Goal: Task Accomplishment & Management: Use online tool/utility

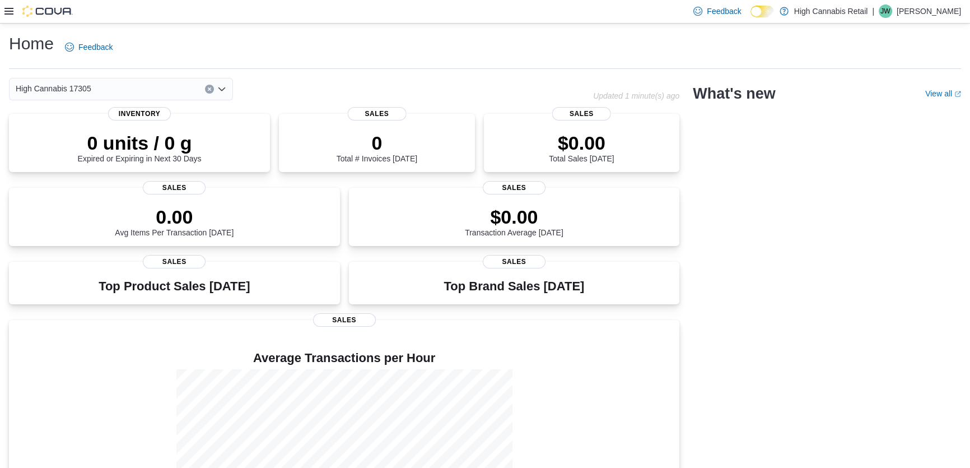
click at [209, 87] on icon "Clear input" at bounding box center [209, 89] width 4 height 4
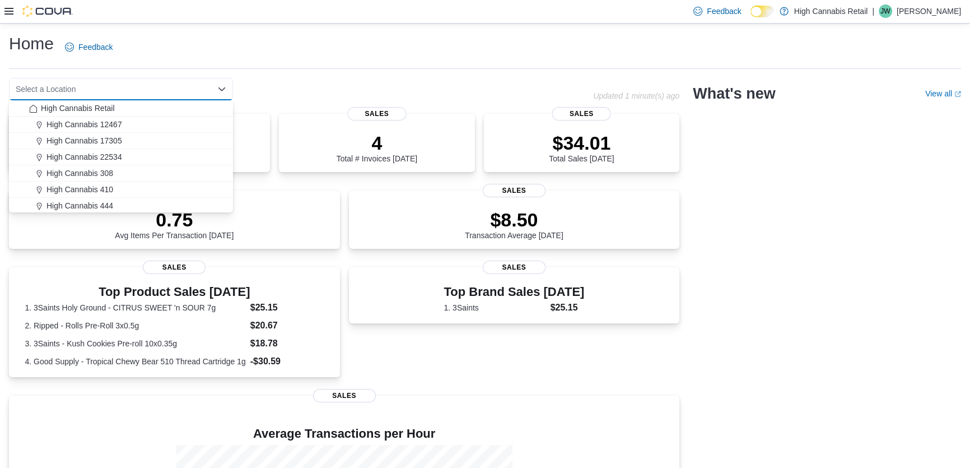
click at [10, 11] on icon at bounding box center [8, 11] width 9 height 9
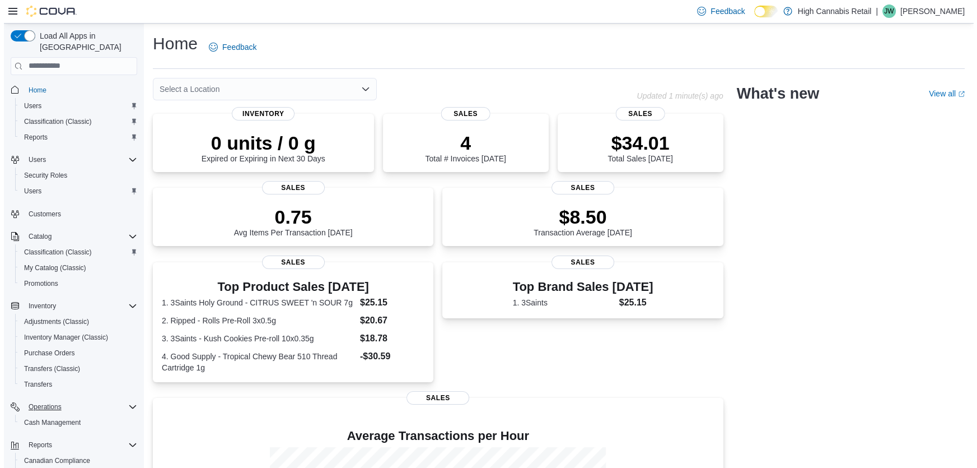
scroll to position [72, 0]
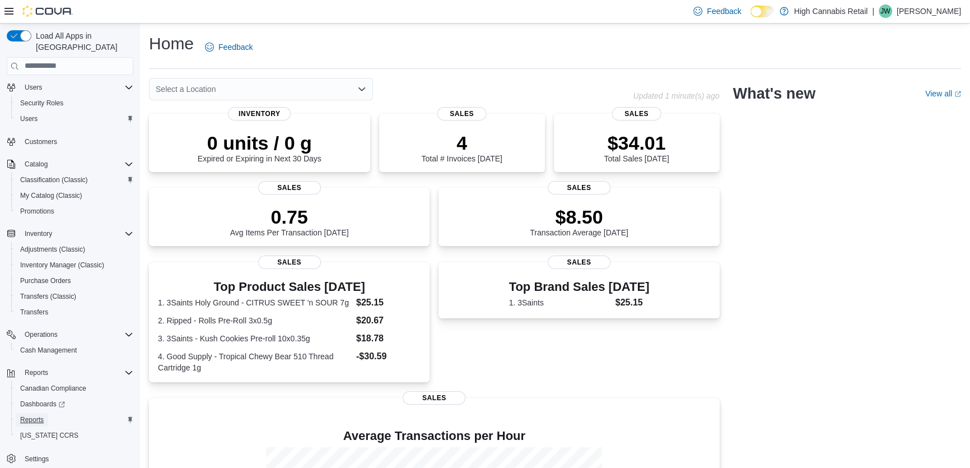
click at [34, 415] on span "Reports" at bounding box center [32, 419] width 24 height 9
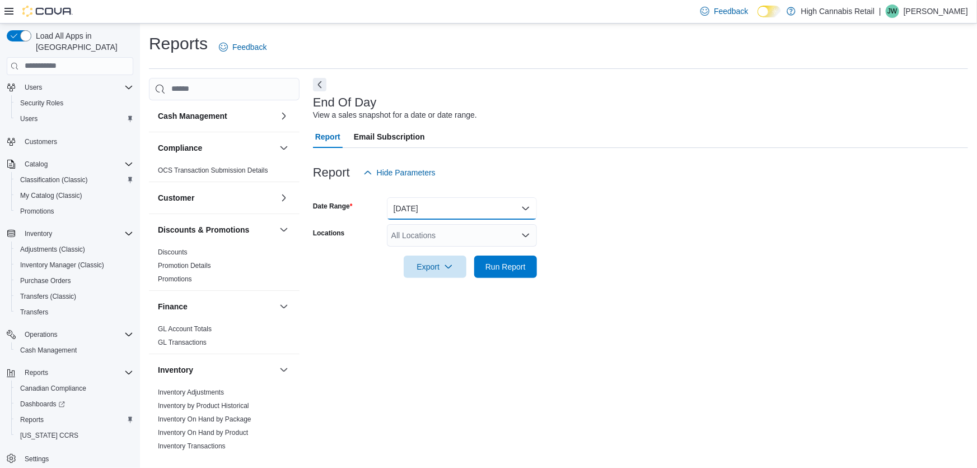
click at [524, 213] on button "[DATE]" at bounding box center [462, 208] width 150 height 22
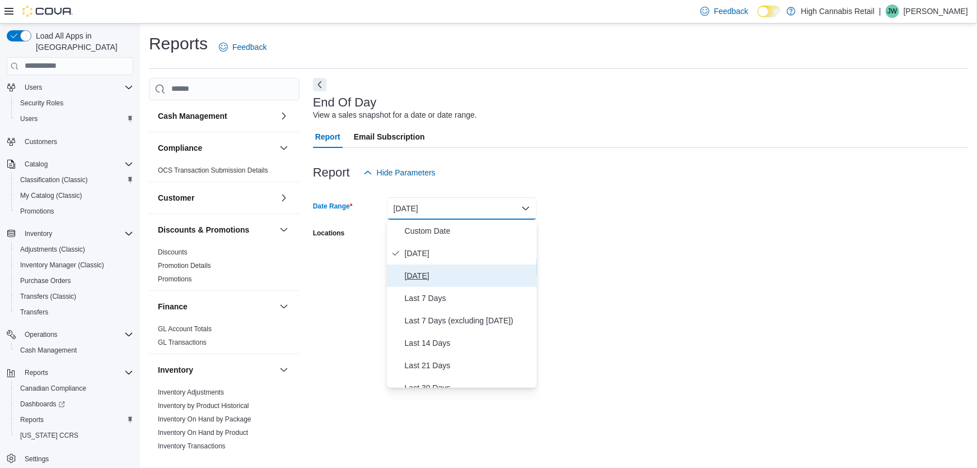
click at [418, 278] on span "[DATE]" at bounding box center [469, 275] width 128 height 13
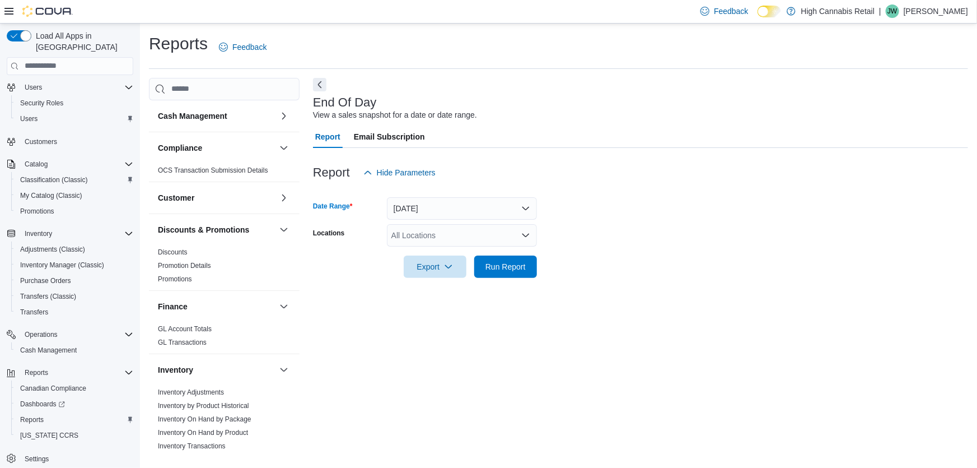
click at [413, 235] on div "All Locations" at bounding box center [462, 235] width 150 height 22
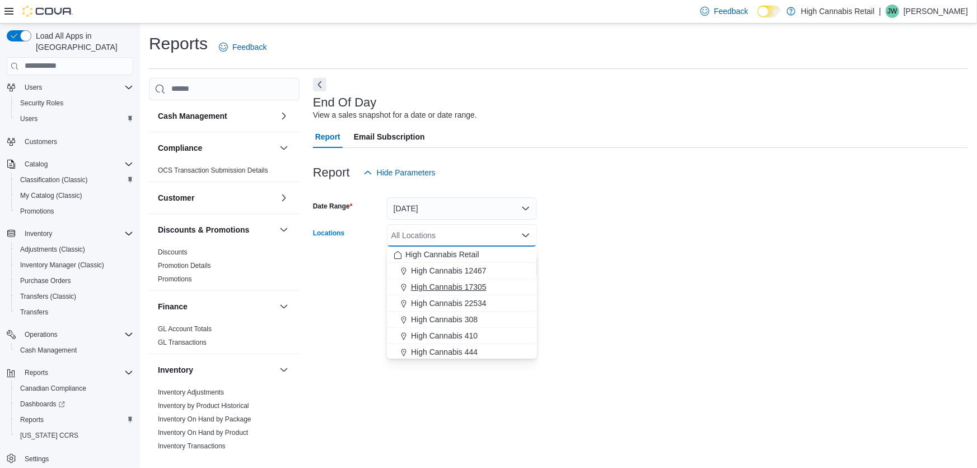
click at [439, 289] on span "High Cannabis 17305" at bounding box center [449, 286] width 76 height 11
click at [395, 260] on button "High Cannabis Retail" at bounding box center [462, 254] width 150 height 16
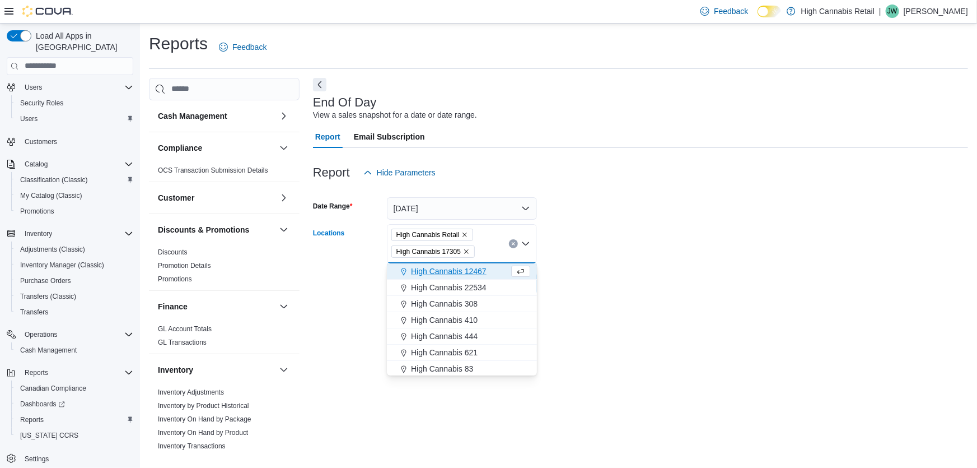
click at [465, 234] on icon "Remove High Cannabis Retail from selection in this group" at bounding box center [465, 234] width 4 height 4
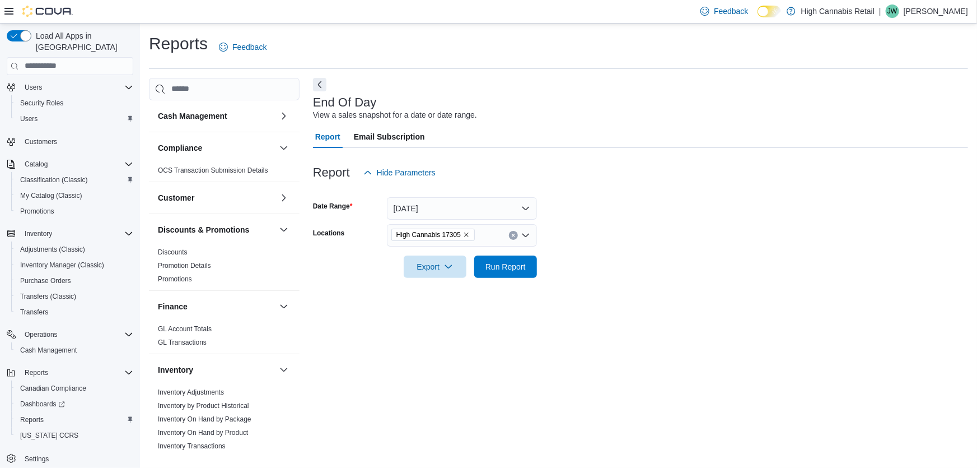
click at [638, 245] on form "Date Range [DATE] Locations High Cannabis 17305 Export Run Report" at bounding box center [640, 231] width 655 height 94
click at [454, 265] on span "Export" at bounding box center [435, 266] width 49 height 22
click at [435, 313] on span "Export to Pdf" at bounding box center [437, 311] width 50 height 9
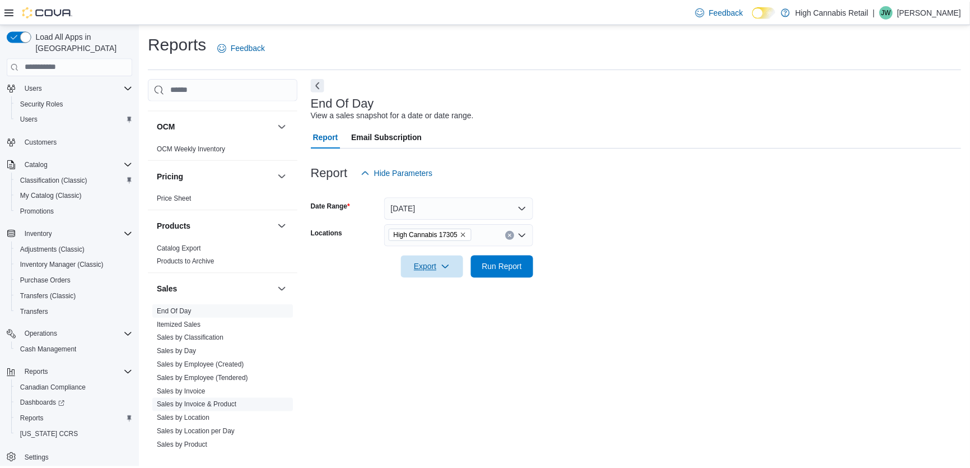
scroll to position [509, 0]
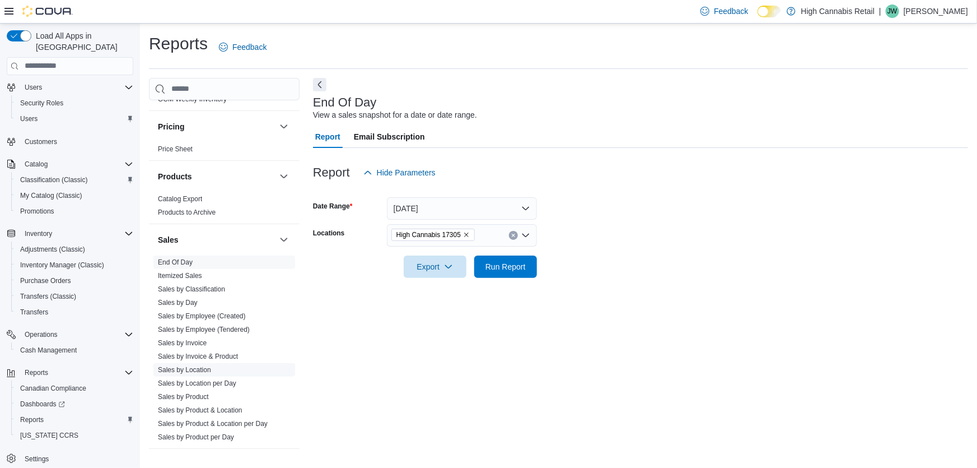
click at [184, 374] on span "Sales by Location" at bounding box center [224, 369] width 142 height 13
click at [160, 370] on link "Sales by Location" at bounding box center [184, 370] width 53 height 8
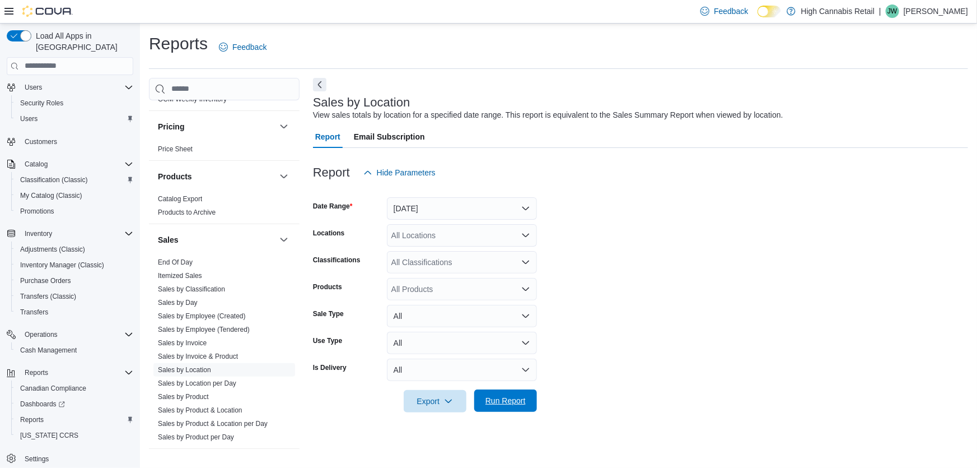
click at [494, 408] on span "Run Report" at bounding box center [505, 400] width 49 height 22
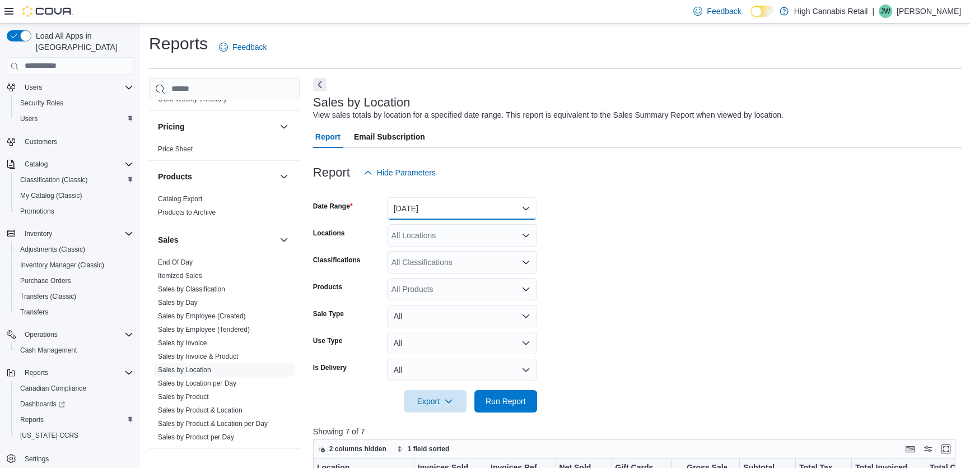
click at [518, 201] on button "[DATE]" at bounding box center [462, 208] width 150 height 22
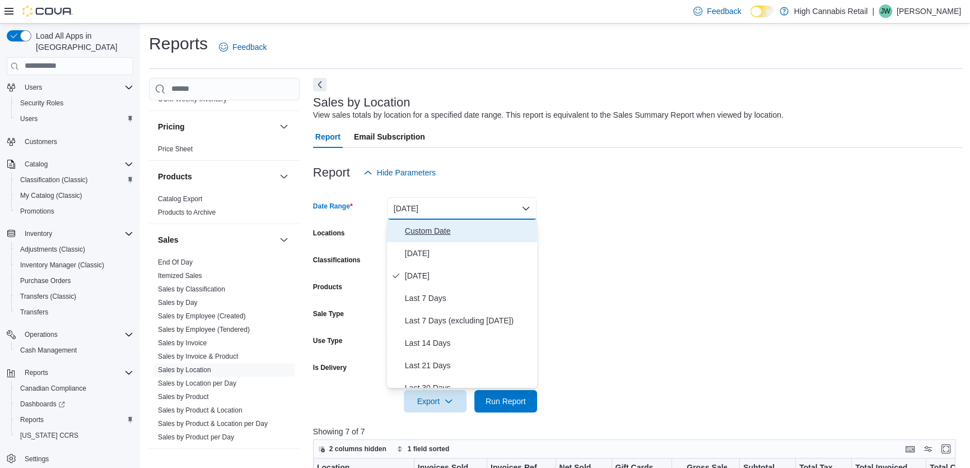
click at [412, 227] on span "Custom Date" at bounding box center [469, 230] width 128 height 13
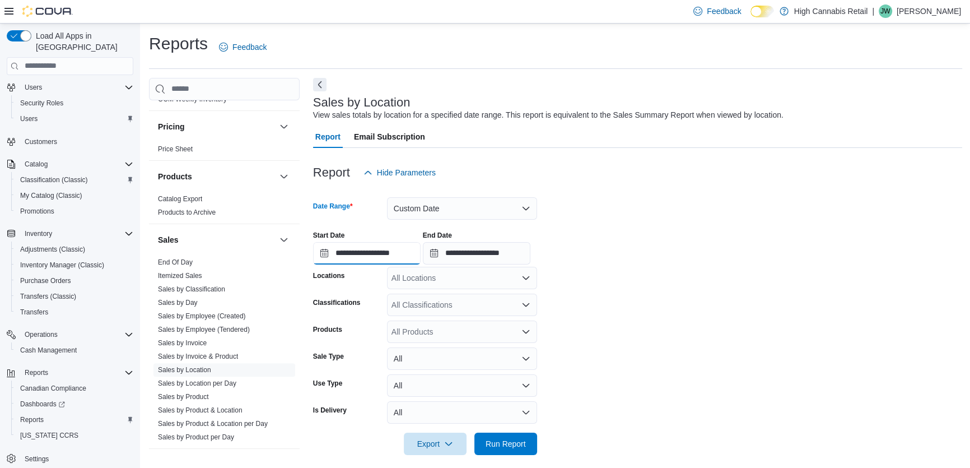
click at [404, 251] on input "**********" at bounding box center [367, 253] width 108 height 22
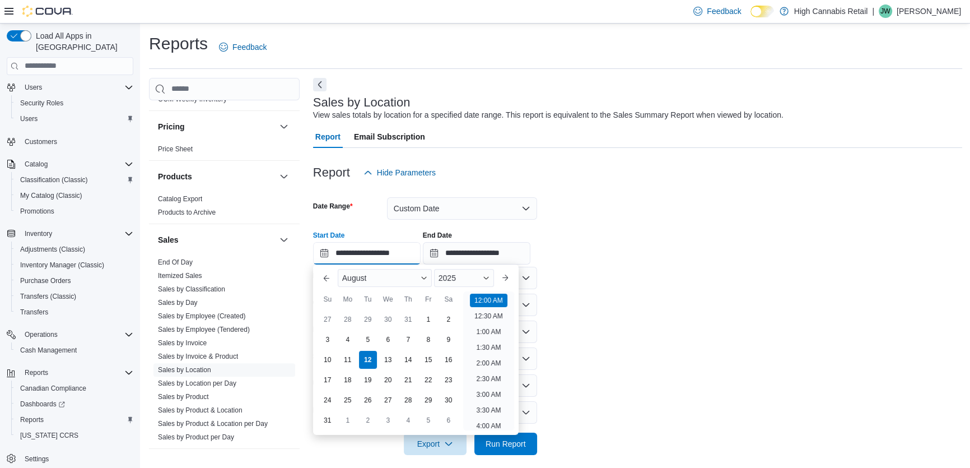
scroll to position [34, 0]
click at [344, 339] on div "4" at bounding box center [348, 339] width 20 height 20
type input "**********"
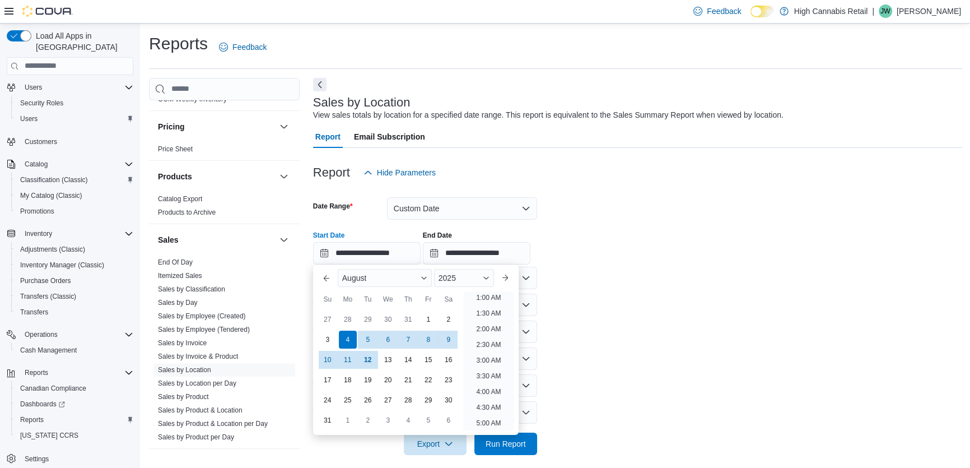
scroll to position [2, 0]
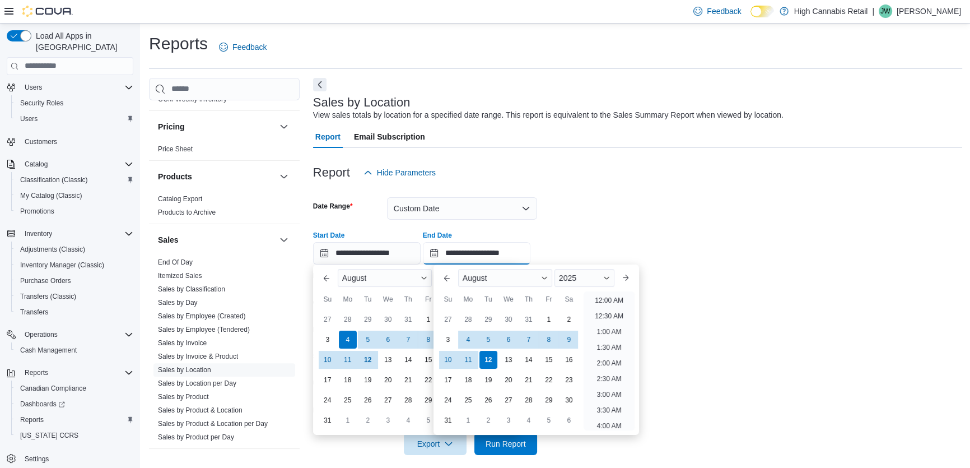
click at [465, 257] on input "**********" at bounding box center [477, 253] width 108 height 22
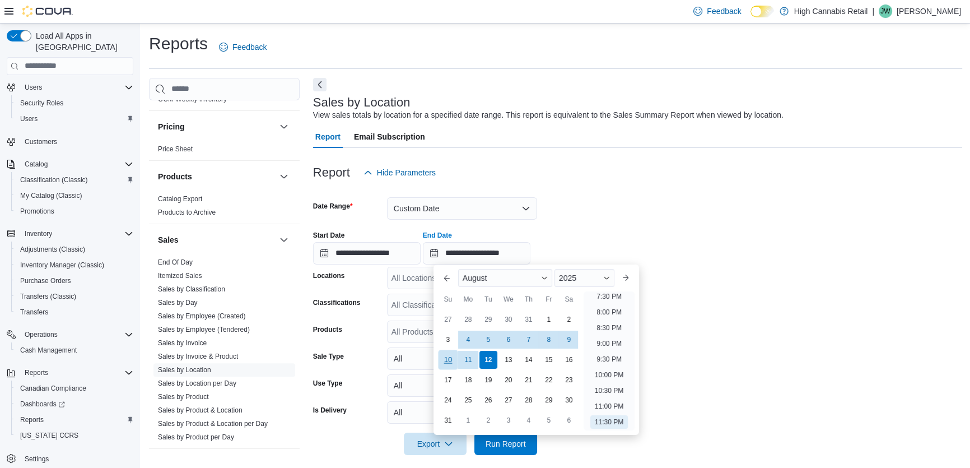
click at [442, 361] on div "10" at bounding box center [448, 359] width 20 height 20
type input "**********"
click at [608, 245] on div "**********" at bounding box center [637, 243] width 649 height 43
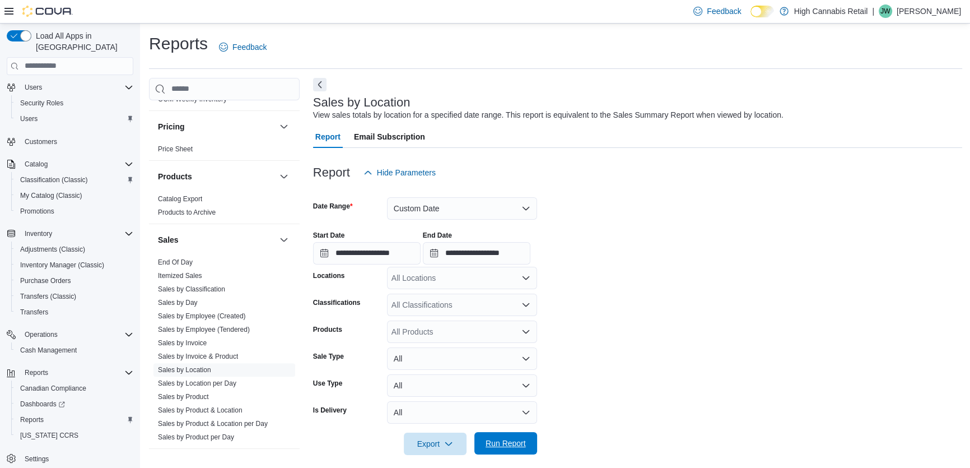
click at [492, 441] on span "Run Report" at bounding box center [506, 442] width 40 height 11
click at [180, 258] on link "End Of Day" at bounding box center [175, 262] width 35 height 8
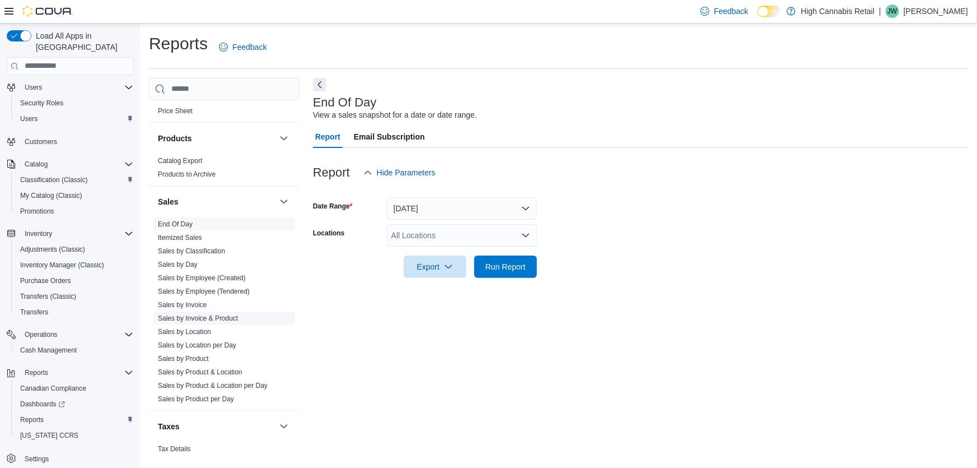
scroll to position [580, 0]
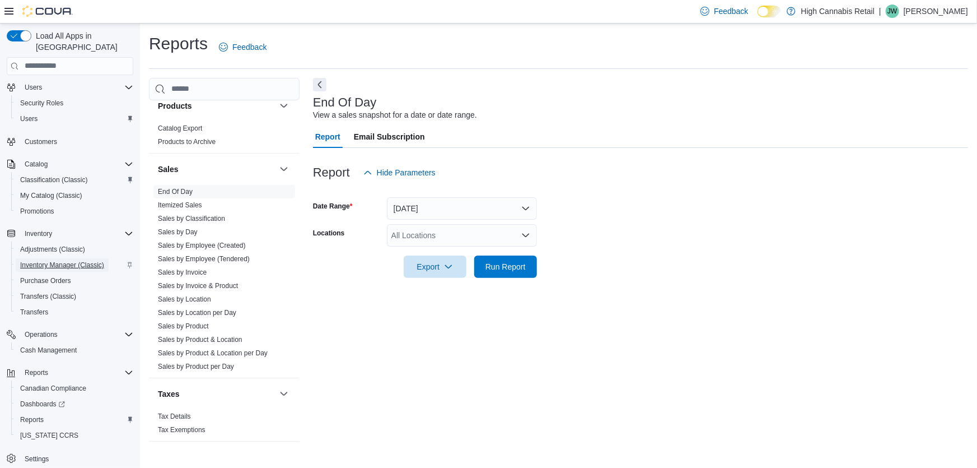
click at [40, 260] on span "Inventory Manager (Classic)" at bounding box center [62, 264] width 84 height 9
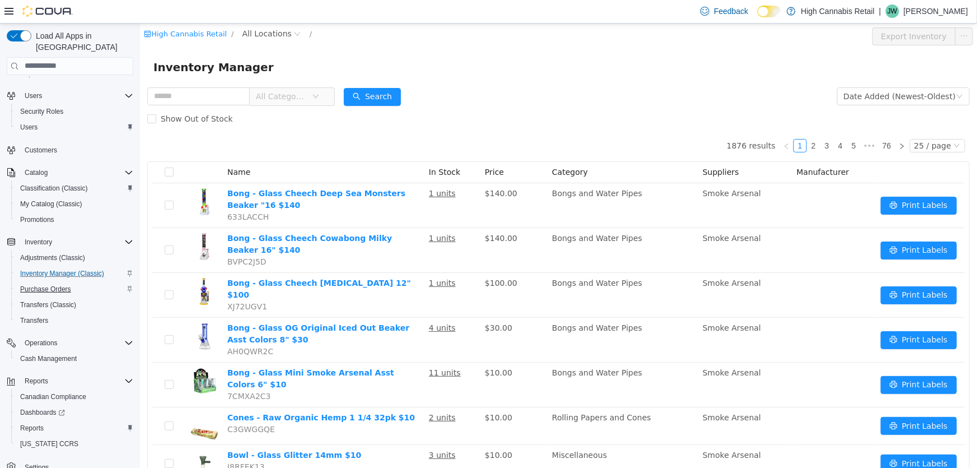
scroll to position [72, 0]
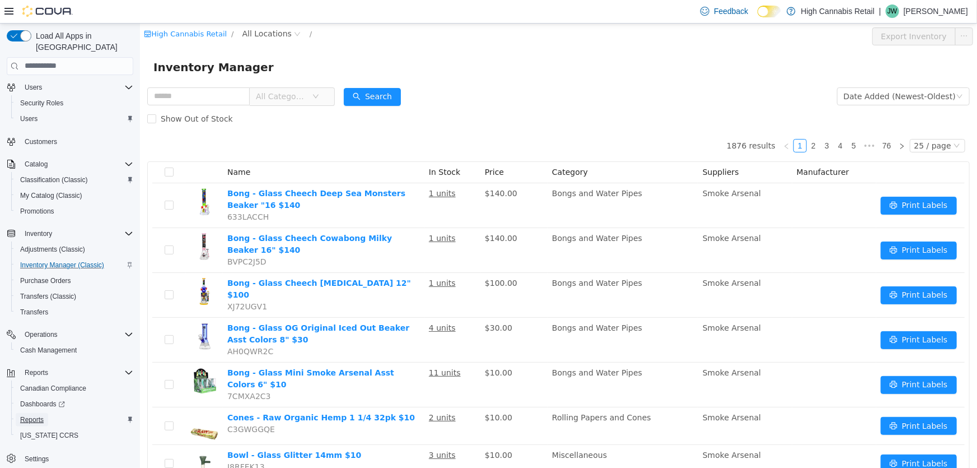
click at [35, 415] on span "Reports" at bounding box center [32, 419] width 24 height 9
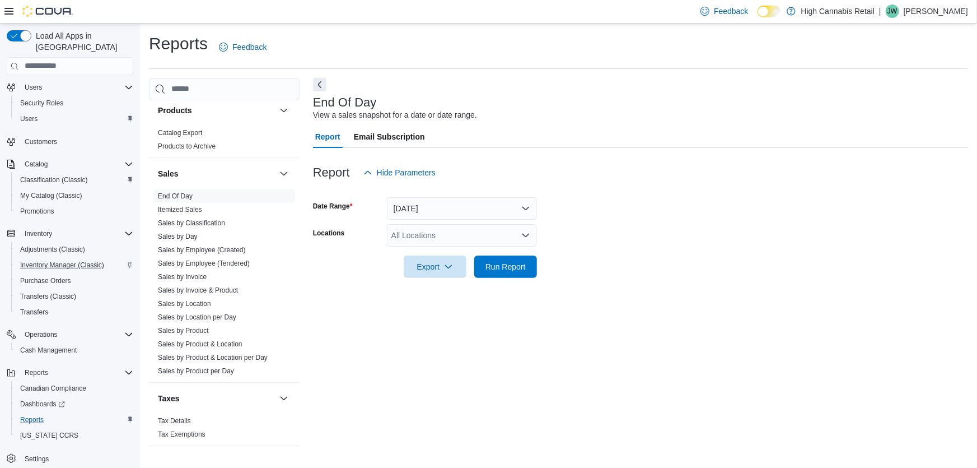
scroll to position [580, 0]
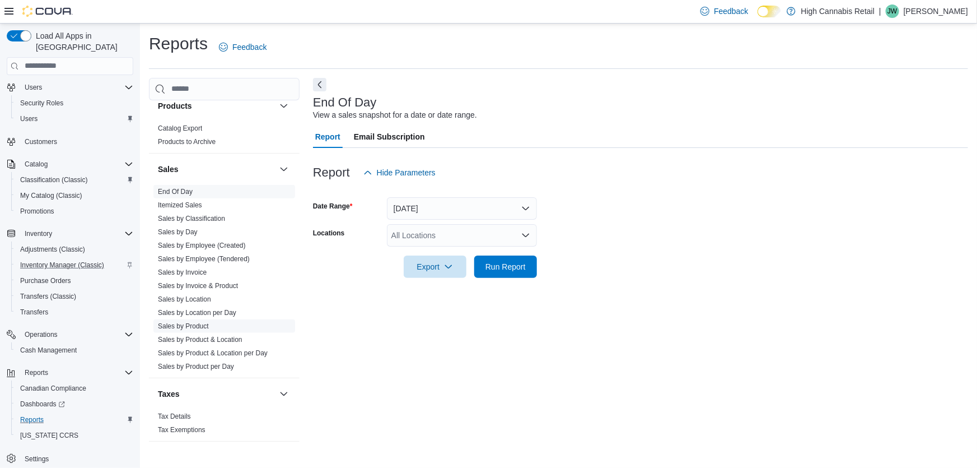
click at [207, 325] on link "Sales by Product" at bounding box center [183, 326] width 51 height 8
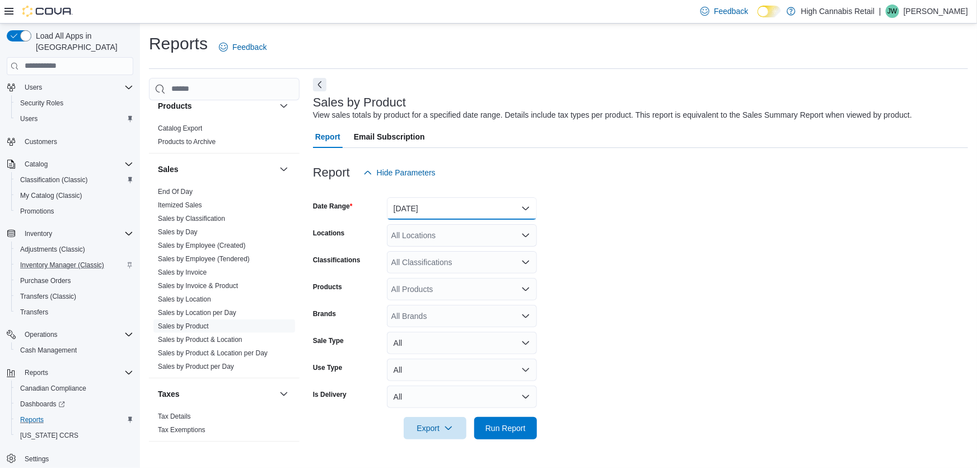
click at [469, 208] on button "[DATE]" at bounding box center [462, 208] width 150 height 22
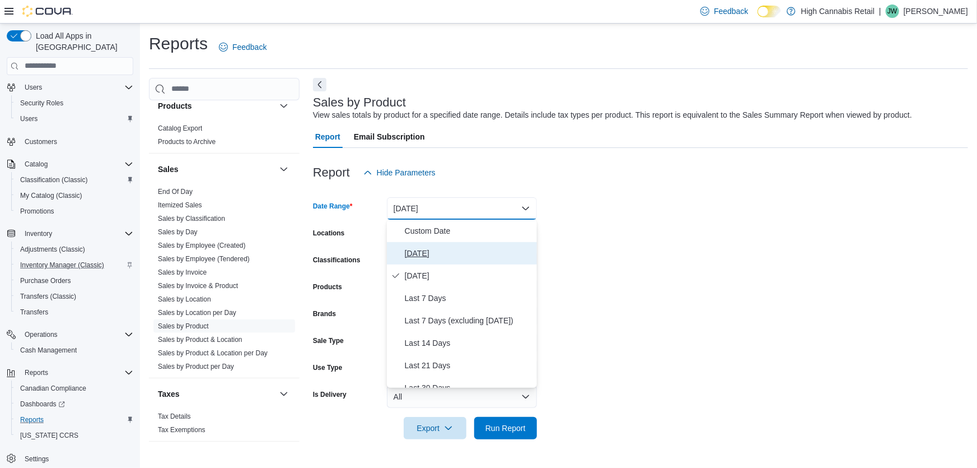
click at [411, 251] on span "[DATE]" at bounding box center [469, 252] width 128 height 13
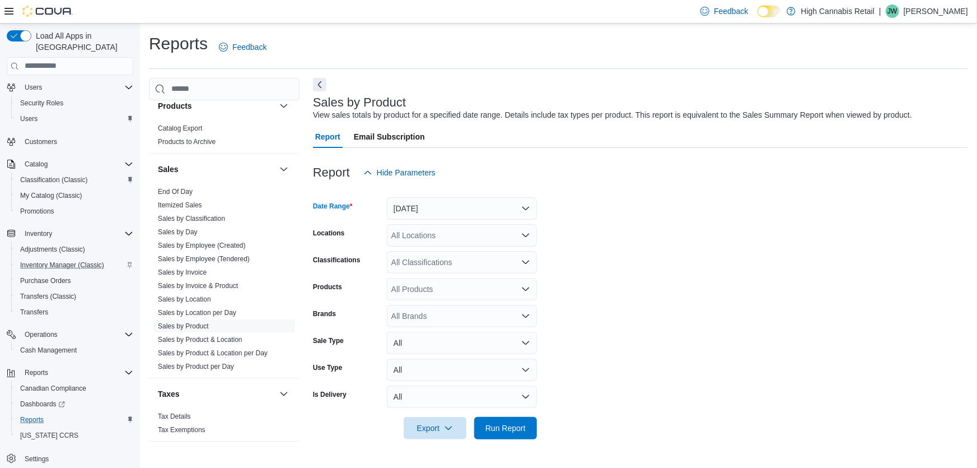
click at [518, 231] on div "All Locations" at bounding box center [462, 235] width 150 height 22
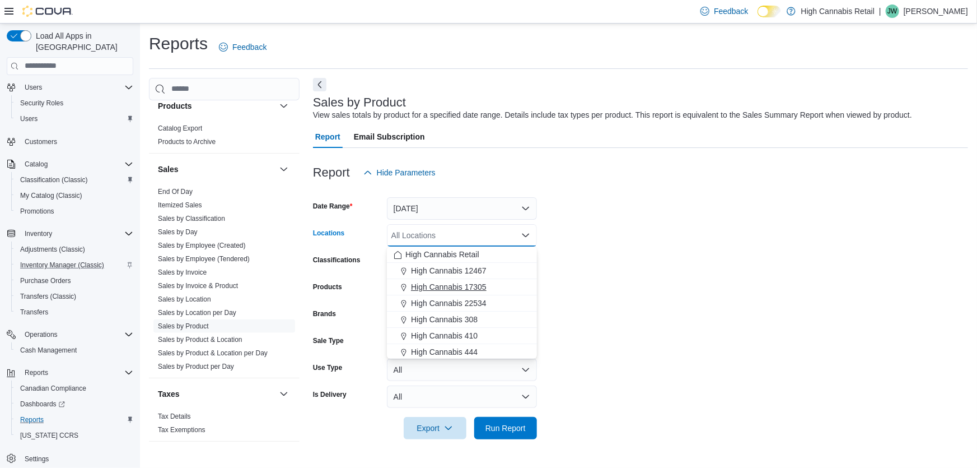
click at [461, 287] on span "High Cannabis 17305" at bounding box center [449, 286] width 76 height 11
click at [643, 292] on form "Date Range [DATE] Locations High Cannabis 17305 Combo box. Selected. High Canna…" at bounding box center [640, 311] width 655 height 255
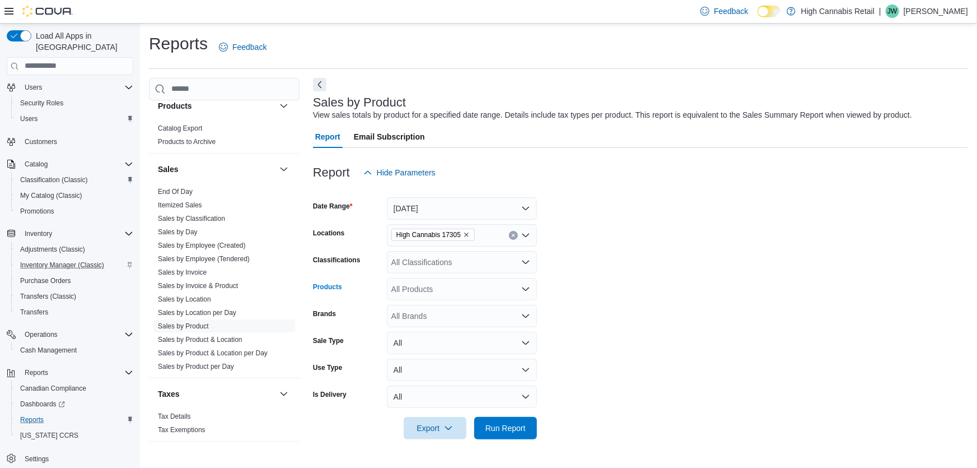
click at [529, 292] on icon "Open list of options" at bounding box center [525, 289] width 9 height 9
click at [523, 290] on icon "Close list of options" at bounding box center [525, 289] width 9 height 9
click at [525, 261] on icon "Open list of options" at bounding box center [525, 262] width 9 height 9
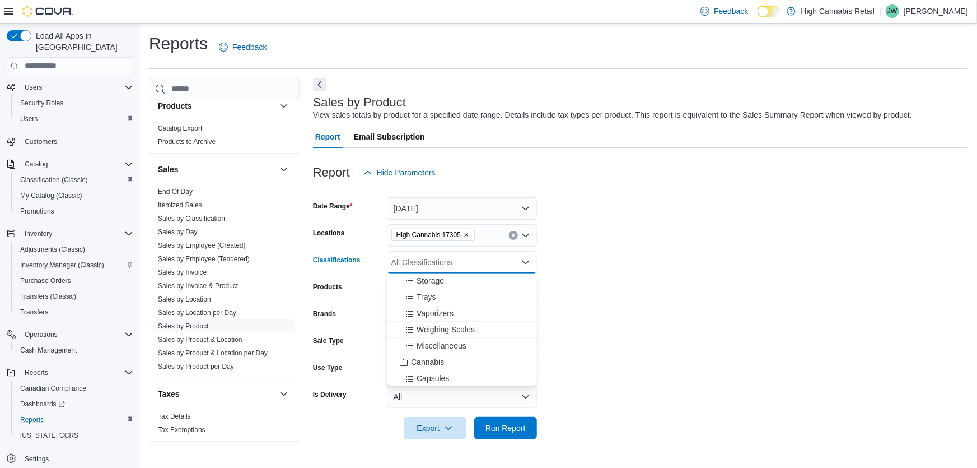
scroll to position [152, 0]
click at [431, 354] on span "Cannabis" at bounding box center [427, 356] width 33 height 11
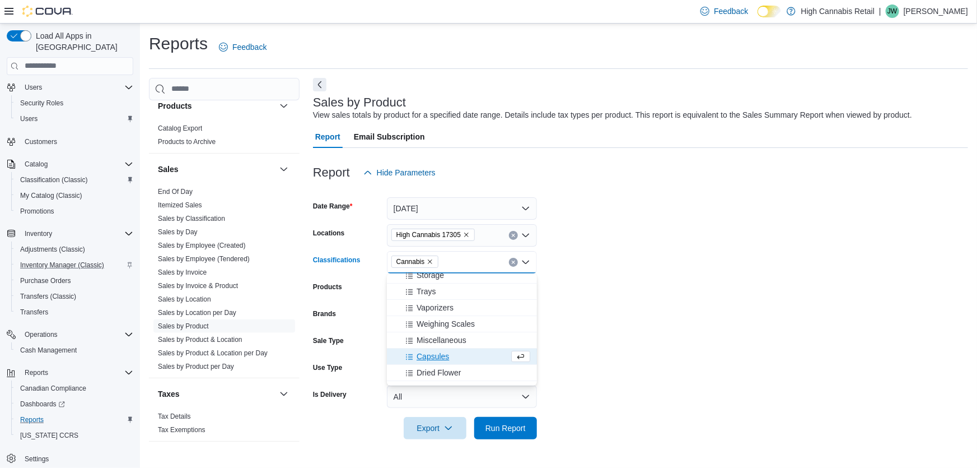
click at [581, 371] on form "Date Range [DATE] Locations High Cannabis 17305 Classifications Cannabis Combo …" at bounding box center [640, 311] width 655 height 255
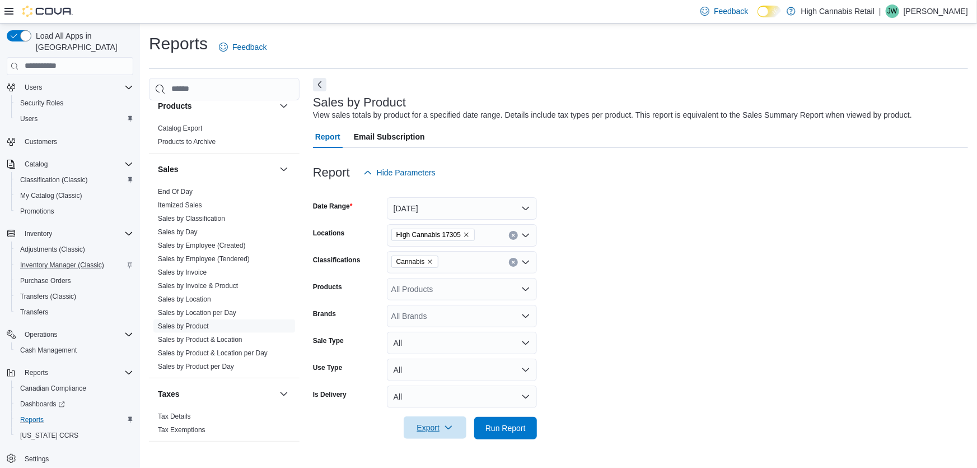
drag, startPoint x: 449, startPoint y: 423, endPoint x: 446, endPoint y: 439, distance: 16.4
click at [449, 425] on icon "button" at bounding box center [448, 427] width 9 height 9
click at [450, 364] on button "Export to Excel" at bounding box center [437, 359] width 64 height 22
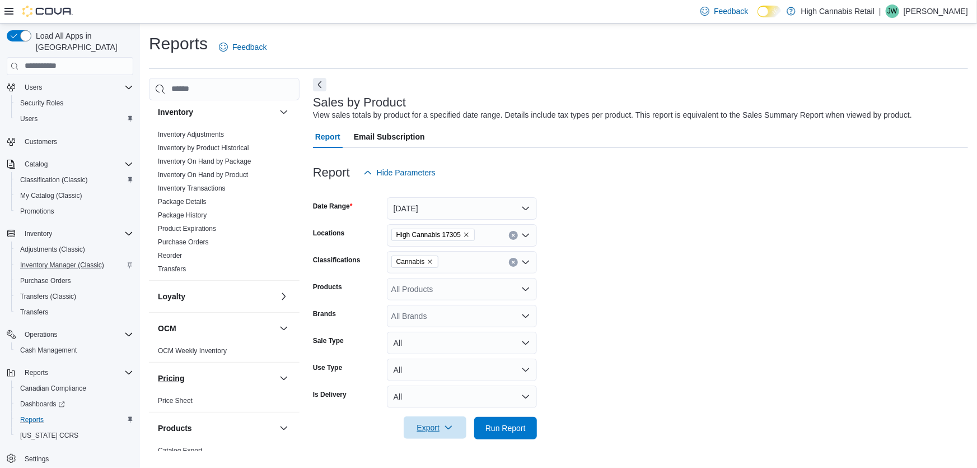
scroll to position [172, 0]
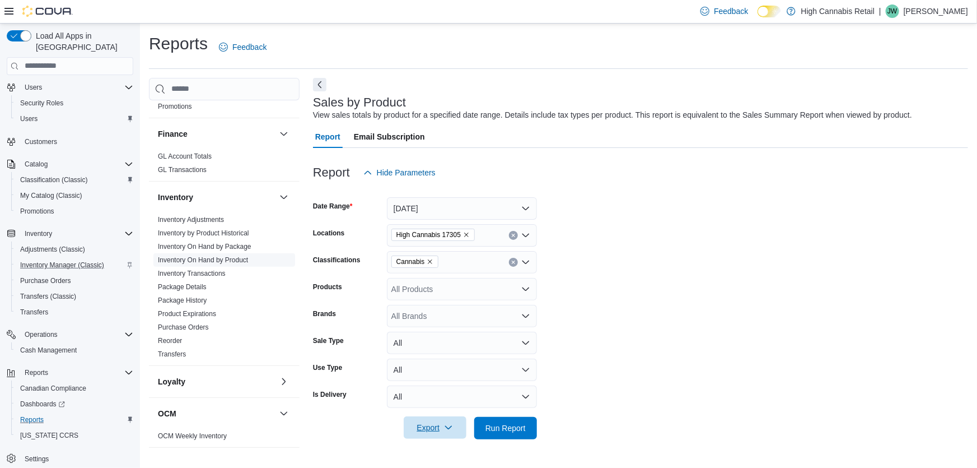
click at [193, 255] on span "Inventory On Hand by Product" at bounding box center [203, 259] width 90 height 9
click at [193, 256] on link "Inventory On Hand by Product" at bounding box center [203, 260] width 90 height 8
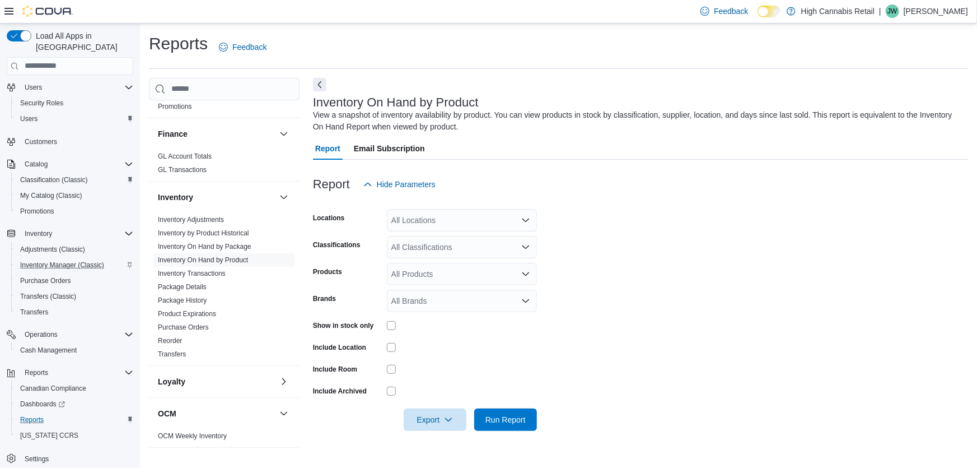
click at [433, 220] on div "All Locations" at bounding box center [462, 220] width 150 height 22
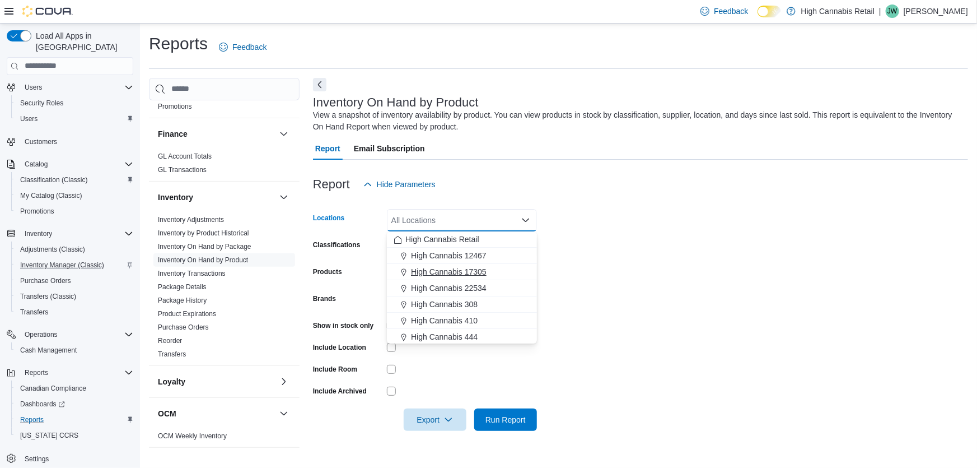
click at [442, 273] on span "High Cannabis 17305" at bounding box center [449, 271] width 76 height 11
click at [345, 270] on div "Products" at bounding box center [347, 274] width 69 height 22
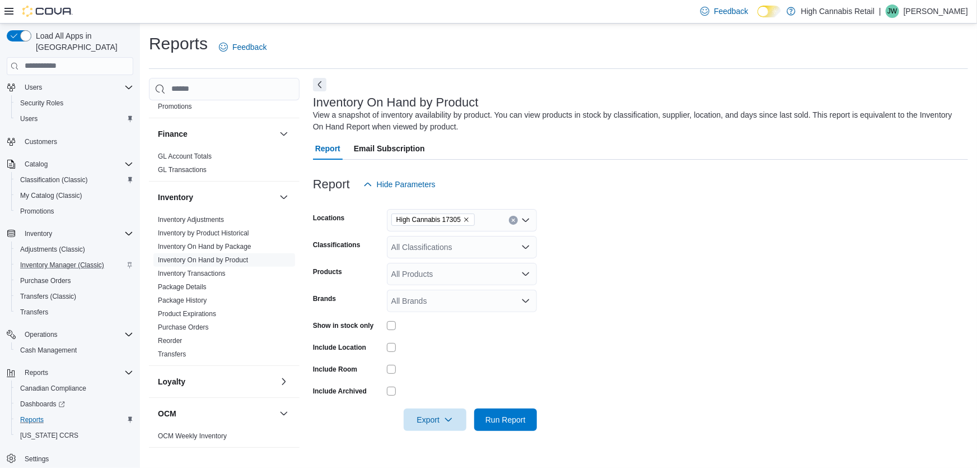
click at [525, 245] on icon "Open list of options" at bounding box center [525, 247] width 9 height 9
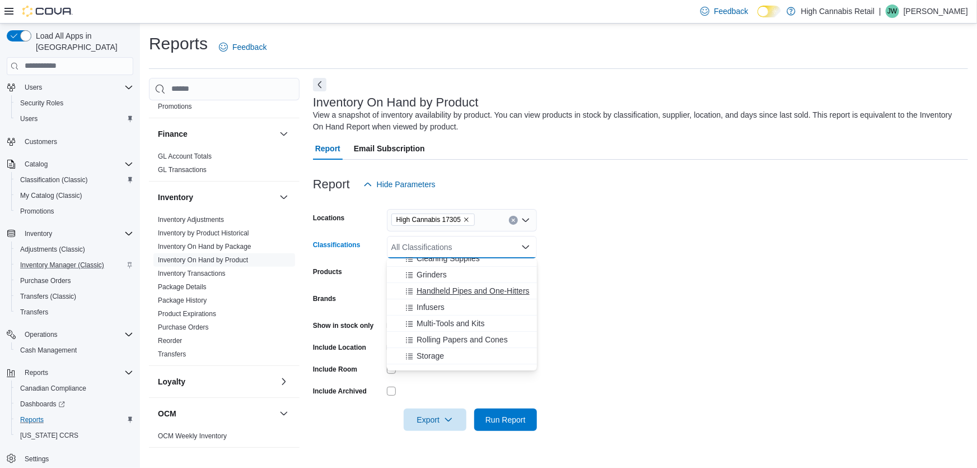
scroll to position [152, 0]
click at [437, 341] on span "Cannabis" at bounding box center [427, 340] width 33 height 11
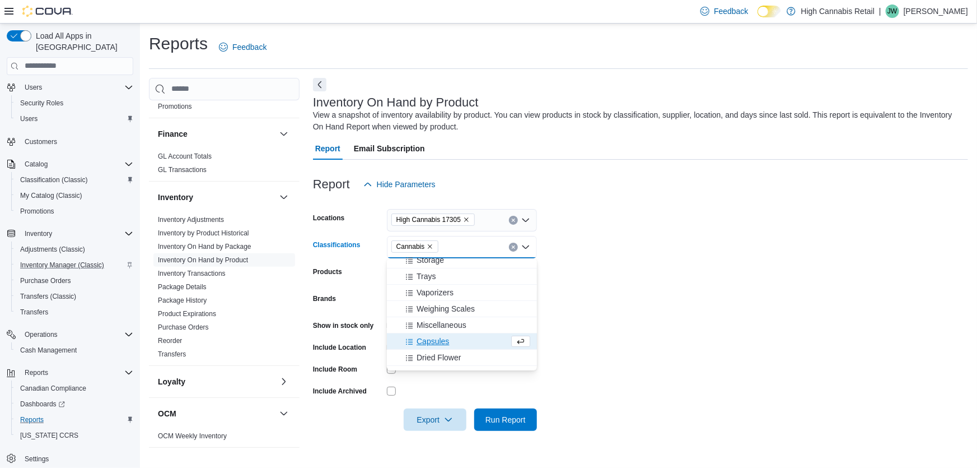
click at [711, 300] on form "Locations High Cannabis 17305 Classifications Cannabis Combo box. Selected. Can…" at bounding box center [640, 312] width 655 height 235
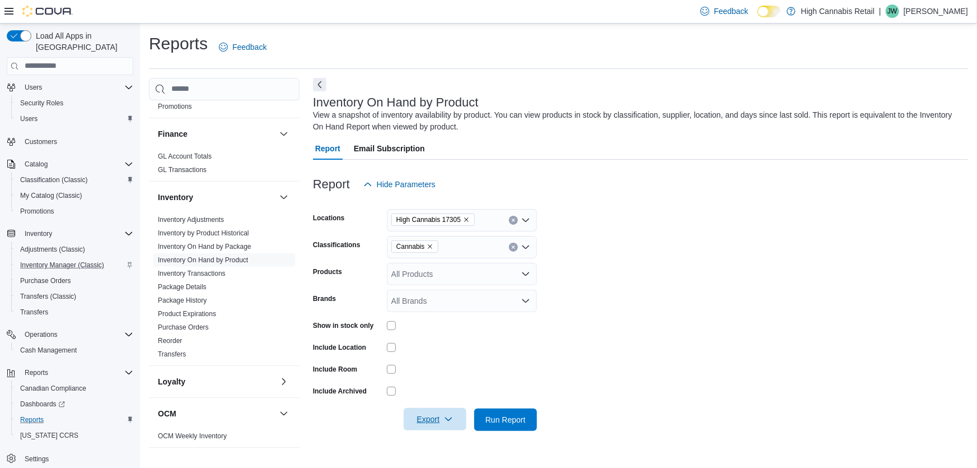
click at [426, 420] on span "Export" at bounding box center [435, 419] width 49 height 22
click at [446, 353] on span "Export to Excel" at bounding box center [437, 351] width 50 height 9
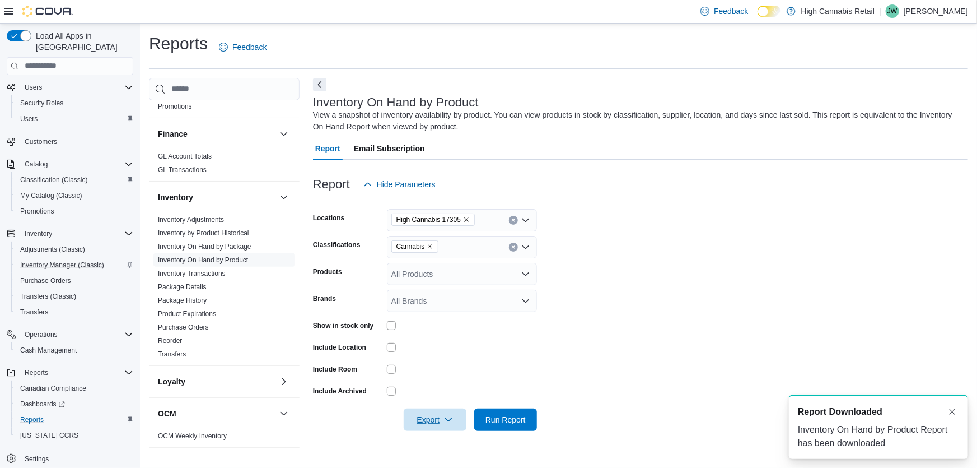
scroll to position [0, 0]
